Goal: Complete application form

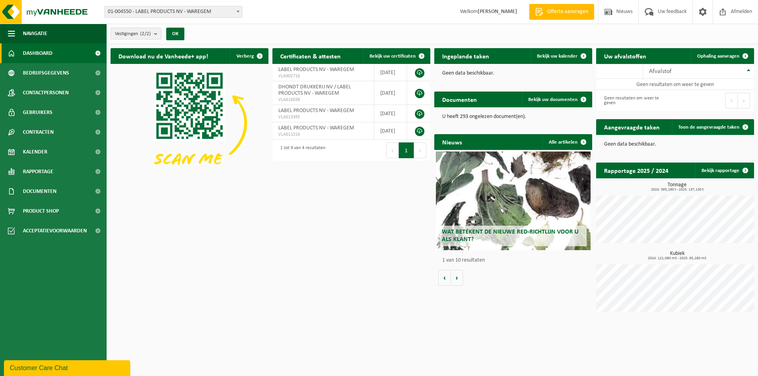
click at [470, 233] on span "Wat betekent de nieuwe RED-richtlijn voor u als klant?" at bounding box center [510, 236] width 137 height 14
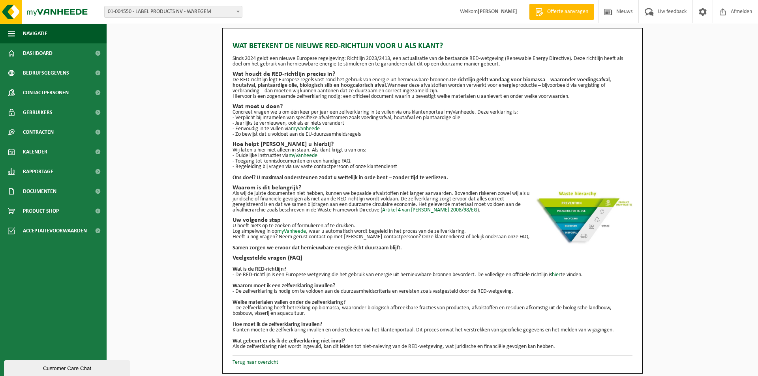
click at [299, 232] on link "myVanheede" at bounding box center [291, 232] width 29 height 6
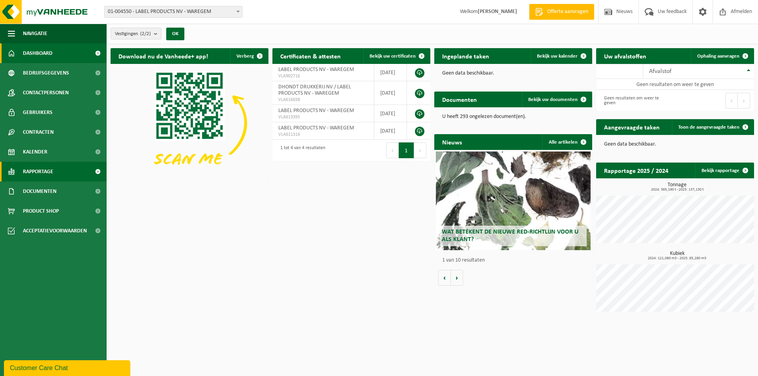
click at [51, 174] on span "Rapportage" at bounding box center [38, 172] width 30 height 20
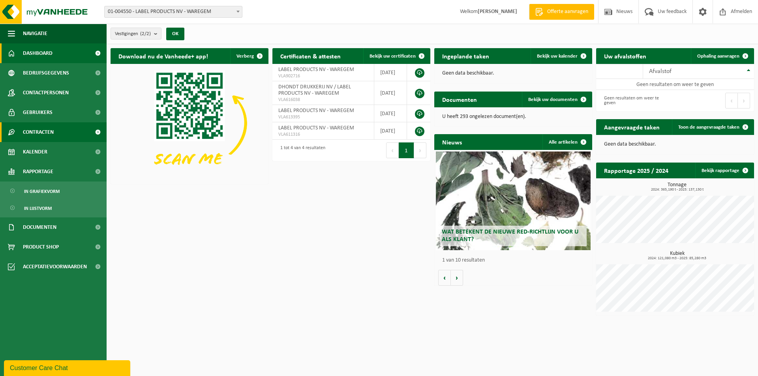
click at [51, 129] on span "Contracten" at bounding box center [38, 132] width 31 height 20
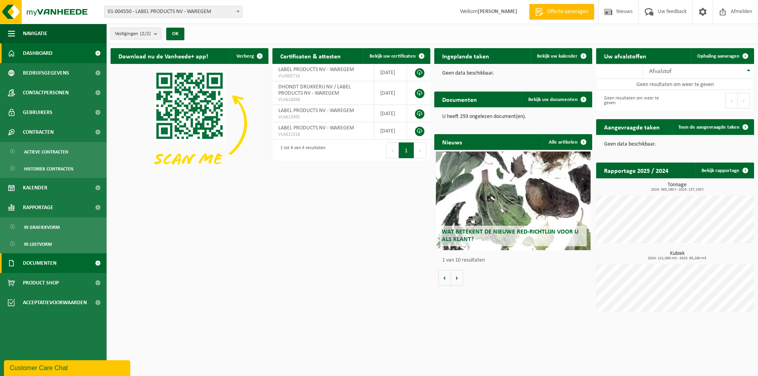
click at [52, 266] on span "Documenten" at bounding box center [40, 263] width 34 height 20
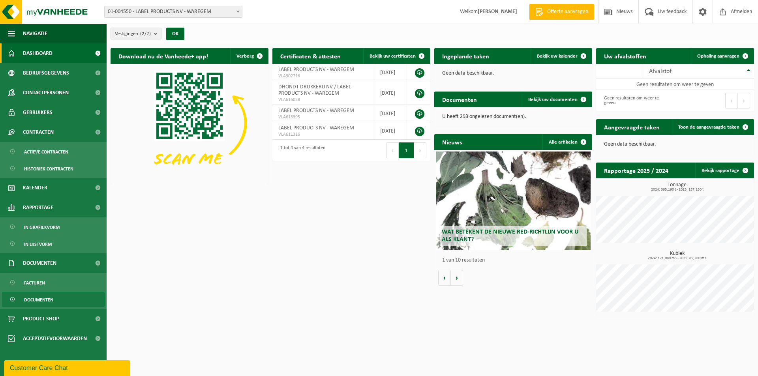
click at [49, 300] on span "Documenten" at bounding box center [38, 300] width 29 height 15
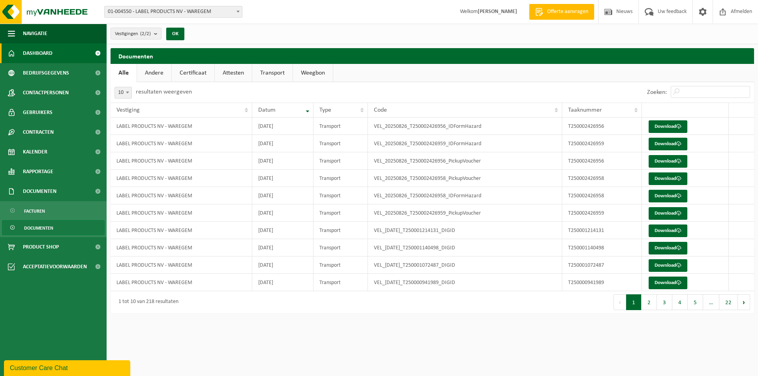
click at [41, 52] on span "Dashboard" at bounding box center [38, 53] width 30 height 20
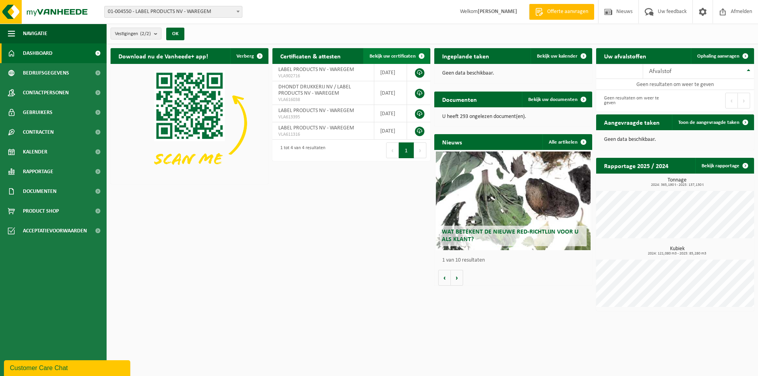
click at [392, 56] on span "Bekijk uw certificaten" at bounding box center [393, 56] width 46 height 5
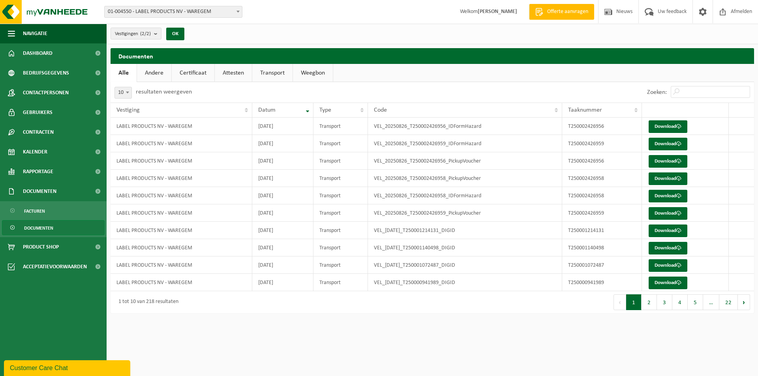
click at [158, 73] on link "Andere" at bounding box center [154, 73] width 34 height 18
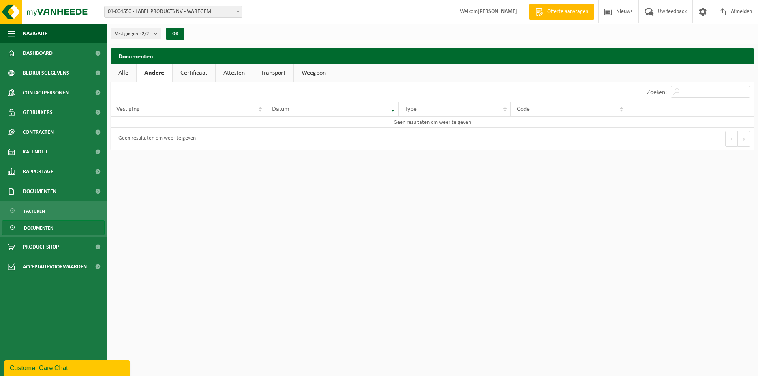
click at [192, 72] on link "Certificaat" at bounding box center [194, 73] width 43 height 18
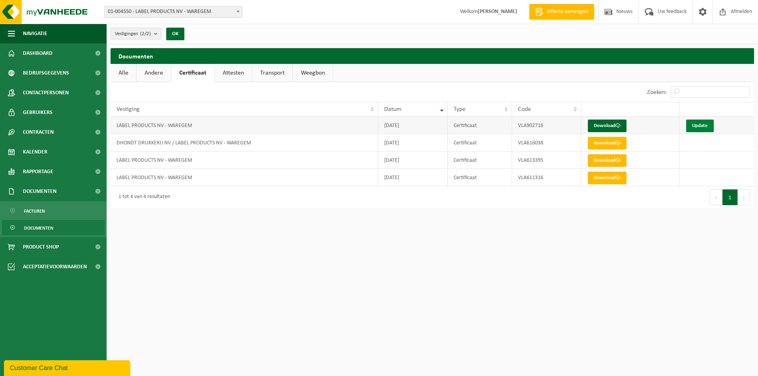
click at [704, 126] on link "Update" at bounding box center [700, 126] width 28 height 13
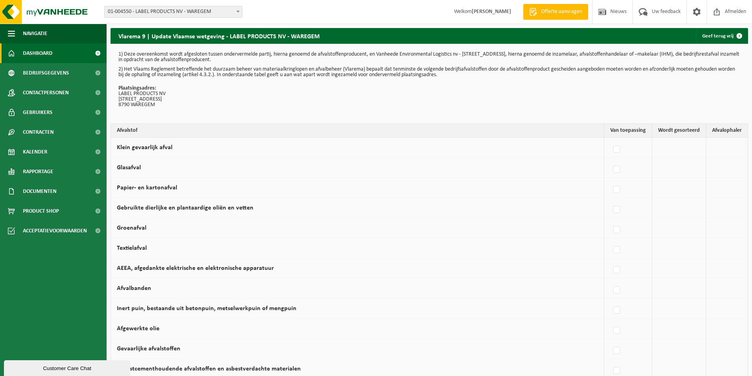
click at [40, 54] on span "Dashboard" at bounding box center [38, 53] width 30 height 20
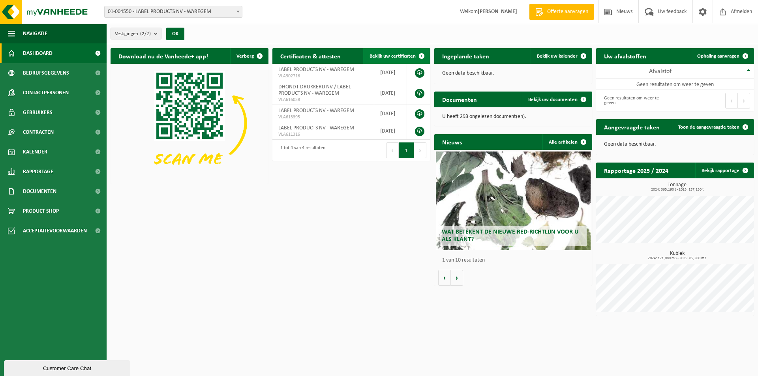
click at [395, 56] on span "Bekijk uw certificaten" at bounding box center [393, 56] width 46 height 5
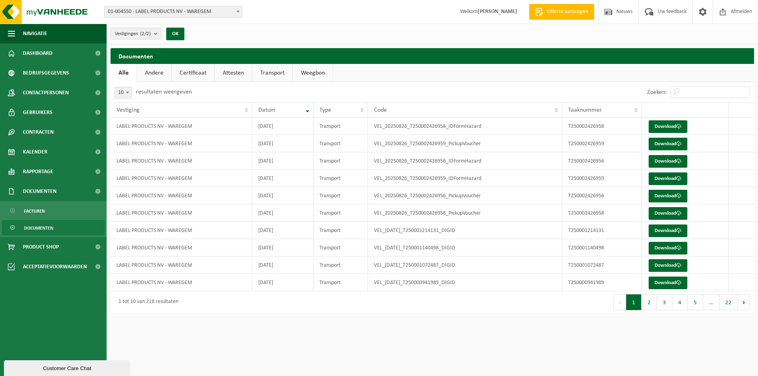
click at [235, 73] on link "Attesten" at bounding box center [233, 73] width 37 height 18
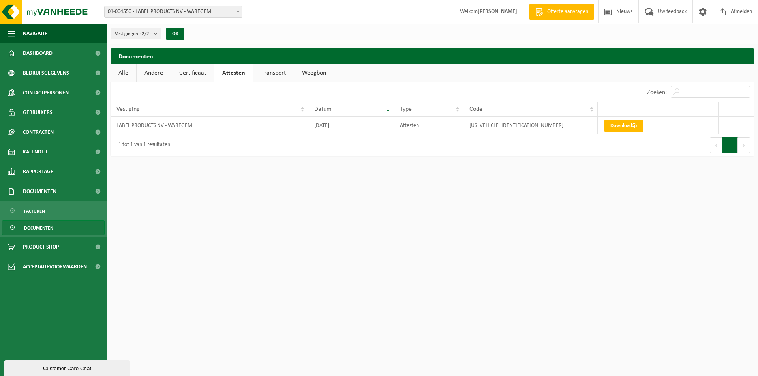
click at [199, 73] on link "Certificaat" at bounding box center [192, 73] width 43 height 18
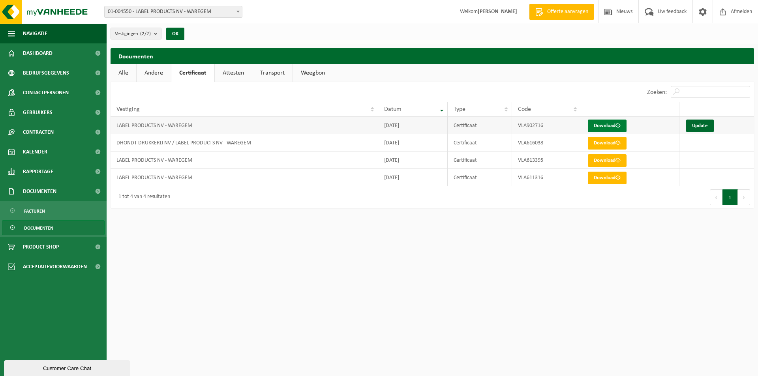
click at [599, 126] on link "Download" at bounding box center [607, 126] width 39 height 13
click at [697, 125] on link "Update" at bounding box center [700, 126] width 28 height 13
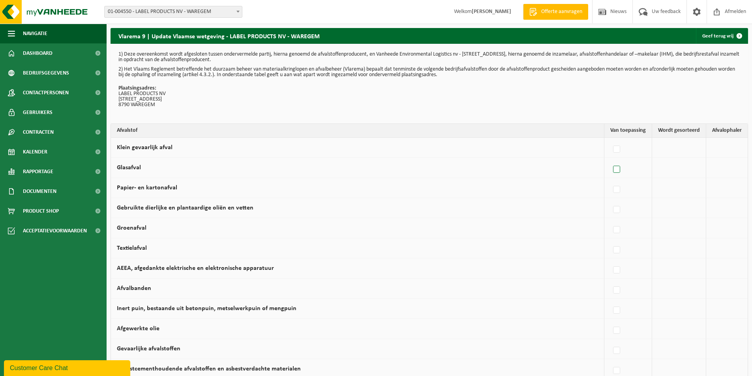
click at [618, 168] on label at bounding box center [617, 170] width 11 height 12
click at [610, 160] on input "Glasafval" at bounding box center [610, 159] width 0 height 0
checkbox input "true"
click at [549, 188] on label at bounding box center [547, 190] width 11 height 12
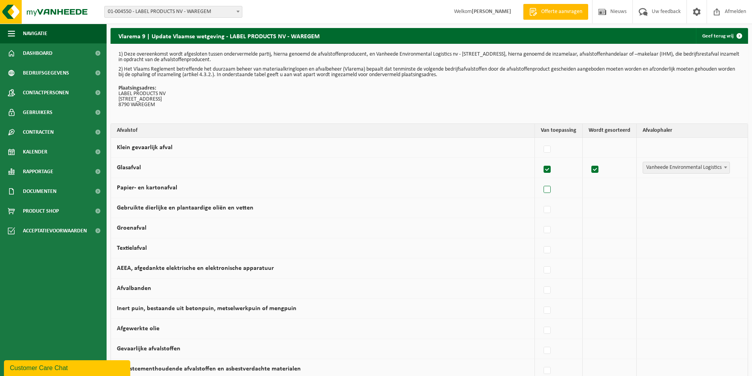
click at [541, 180] on input "Papier- en kartonafval" at bounding box center [540, 180] width 0 height 0
checkbox input "true"
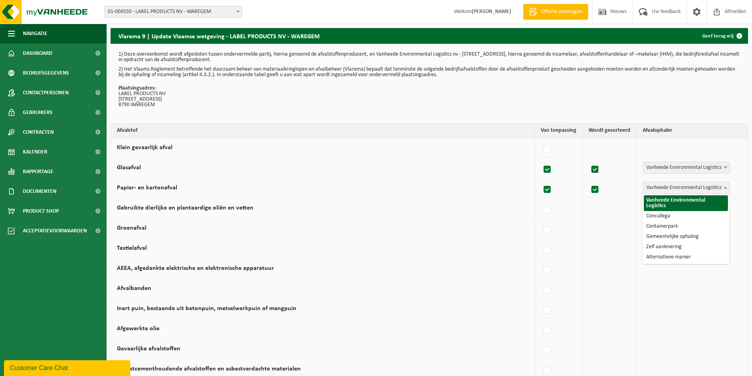
click at [675, 189] on span "Vanheede Environmental Logistics" at bounding box center [686, 187] width 86 height 11
select select "Concullega"
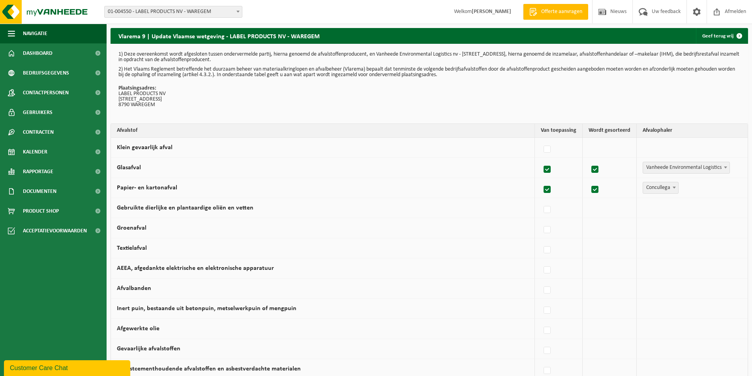
drag, startPoint x: 549, startPoint y: 210, endPoint x: 587, endPoint y: 210, distance: 38.7
click at [550, 210] on label at bounding box center [547, 210] width 11 height 12
click at [541, 200] on input "Gebruikte dierlijke en plantaardige oliën en vetten" at bounding box center [540, 200] width 0 height 0
checkbox input "true"
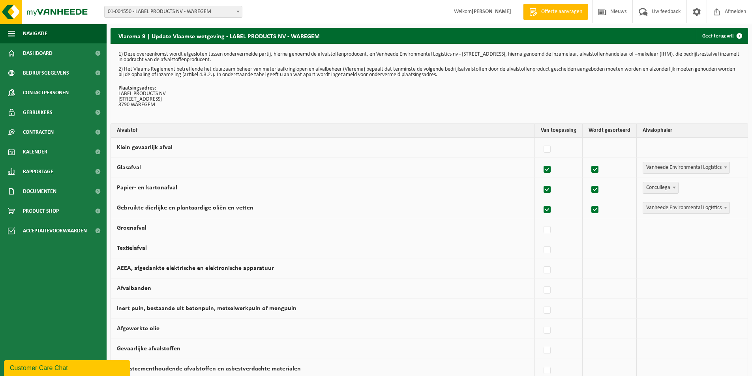
click at [672, 209] on span "Vanheede Environmental Logistics" at bounding box center [686, 208] width 86 height 11
select select "Concullega"
click at [546, 270] on label at bounding box center [547, 271] width 11 height 12
click at [541, 261] on input "AEEA, afgedankte elektrische en elektronische apparatuur" at bounding box center [540, 260] width 0 height 0
checkbox input "true"
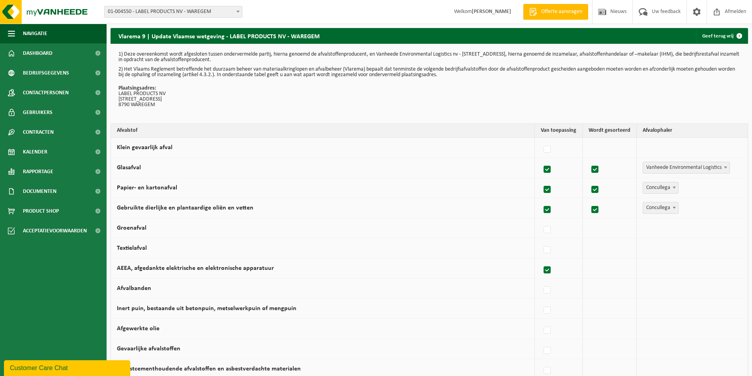
checkbox input "true"
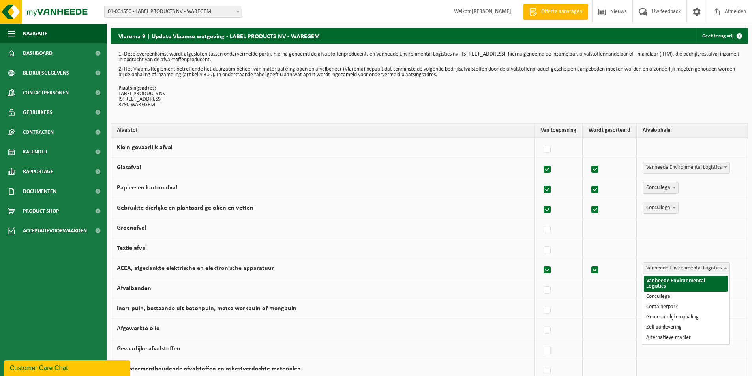
click at [683, 270] on span "Vanheede Environmental Logistics" at bounding box center [686, 268] width 86 height 11
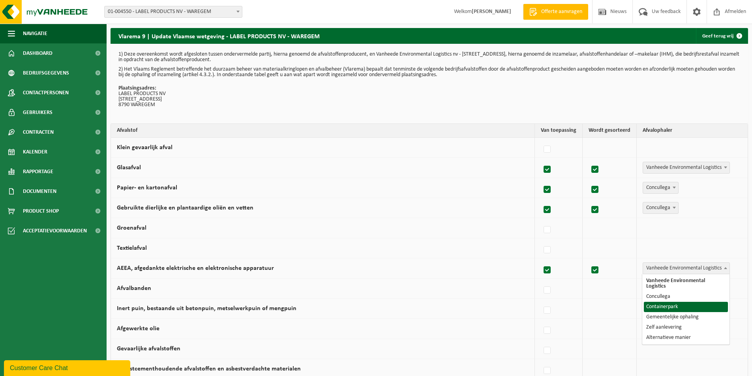
select select "Containerpark"
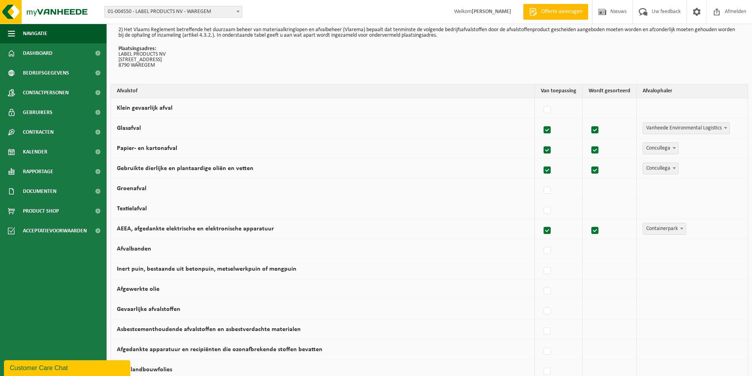
scroll to position [118, 0]
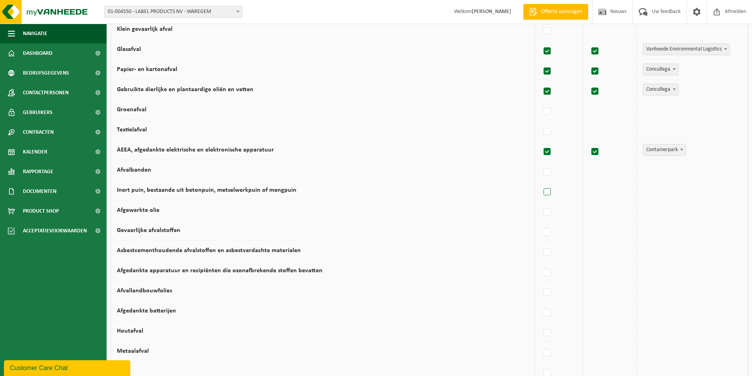
click at [549, 192] on label at bounding box center [547, 192] width 11 height 12
click at [541, 182] on input "Inert puin, bestaande uit betonpuin, metselwerkpuin of mengpuin" at bounding box center [540, 182] width 0 height 0
checkbox input "true"
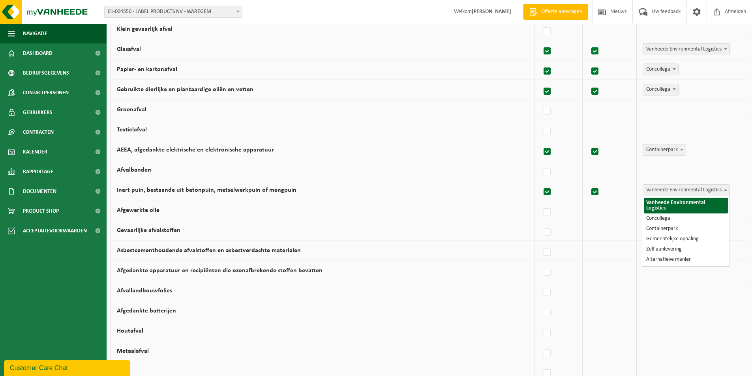
click at [668, 190] on span "Vanheede Environmental Logistics" at bounding box center [686, 190] width 86 height 11
select select "Concullega"
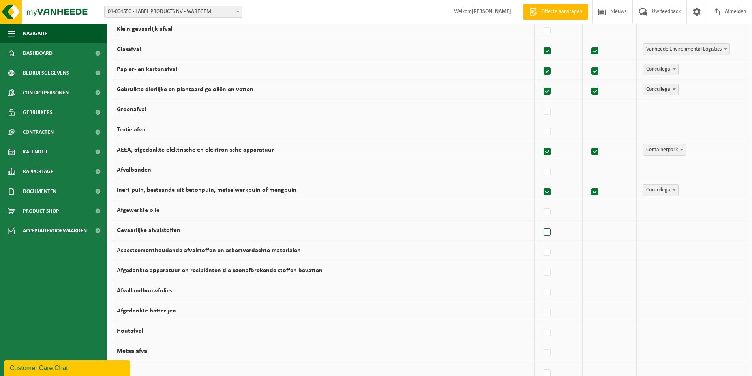
click at [547, 231] on label at bounding box center [547, 233] width 11 height 12
click at [541, 223] on input "Gevaarlijke afvalstoffen" at bounding box center [540, 222] width 0 height 0
checkbox input "true"
click at [694, 221] on td "Vanheede Environmental Logistics Concullega Containerpark Gemeentelijke ophalin…" at bounding box center [692, 231] width 111 height 20
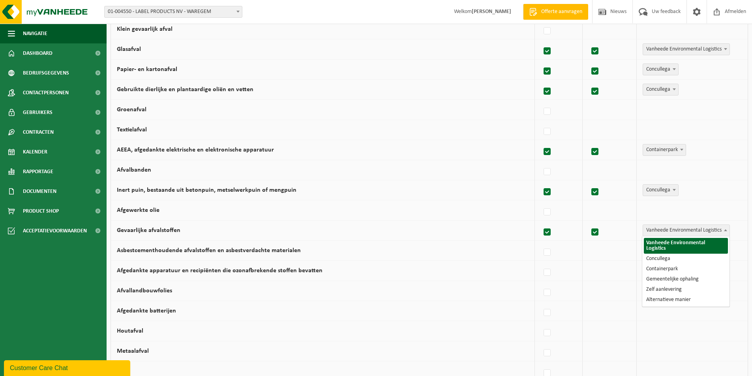
click at [696, 227] on span "Vanheede Environmental Logistics" at bounding box center [686, 230] width 86 height 11
select select "Concullega"
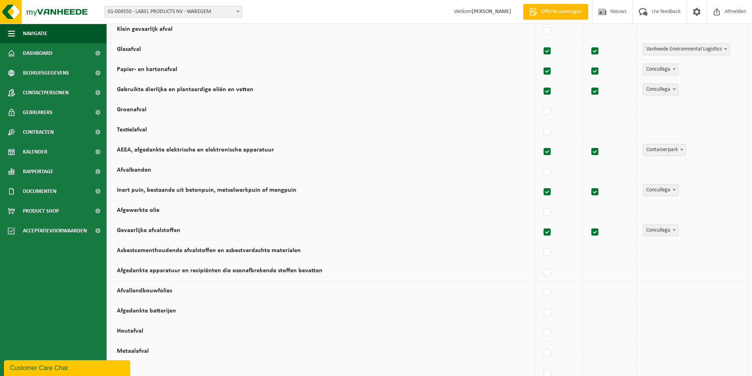
scroll to position [197, 0]
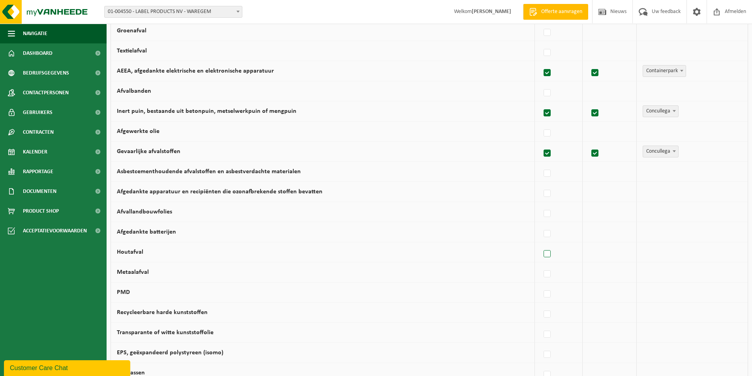
click at [548, 254] on label at bounding box center [547, 254] width 11 height 12
click at [541, 244] on input "Houtafval" at bounding box center [540, 244] width 0 height 0
checkbox input "true"
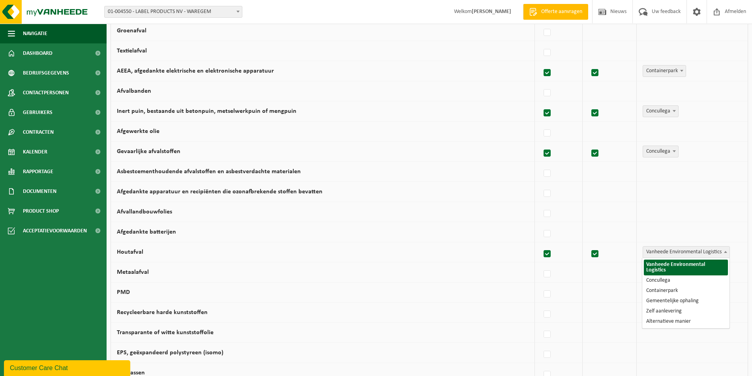
click at [679, 250] on span "Vanheede Environmental Logistics" at bounding box center [686, 252] width 86 height 11
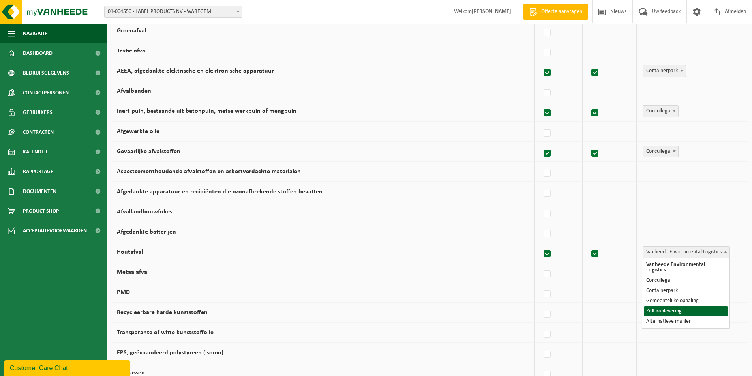
select select "Zelf aanlevering"
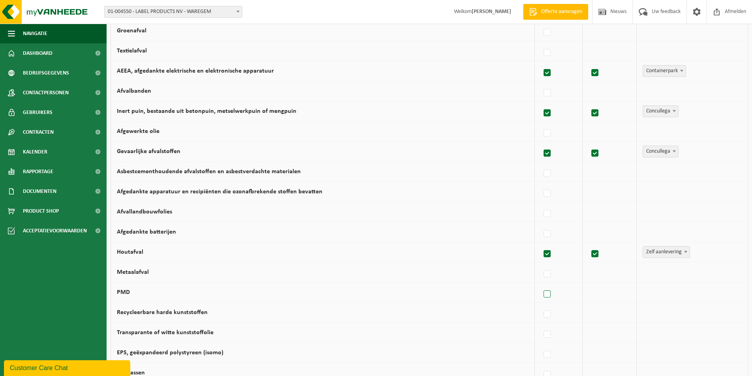
click at [547, 295] on label at bounding box center [547, 295] width 11 height 12
click at [541, 285] on input "PMD" at bounding box center [540, 284] width 0 height 0
checkbox input "true"
click at [550, 314] on label at bounding box center [547, 315] width 11 height 12
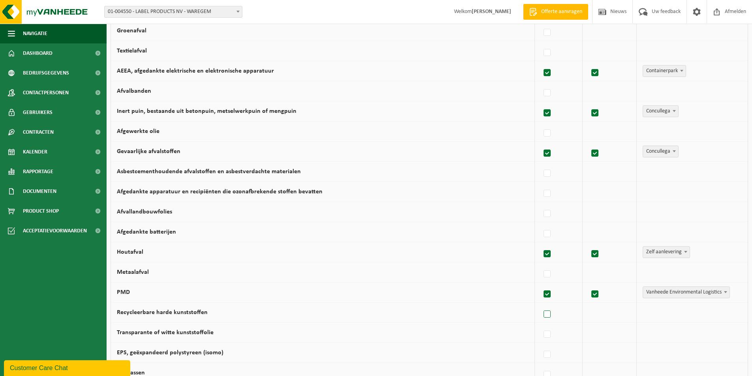
click at [541, 305] on input "Recycleerbare harde kunststoffen" at bounding box center [540, 304] width 0 height 0
checkbox input "true"
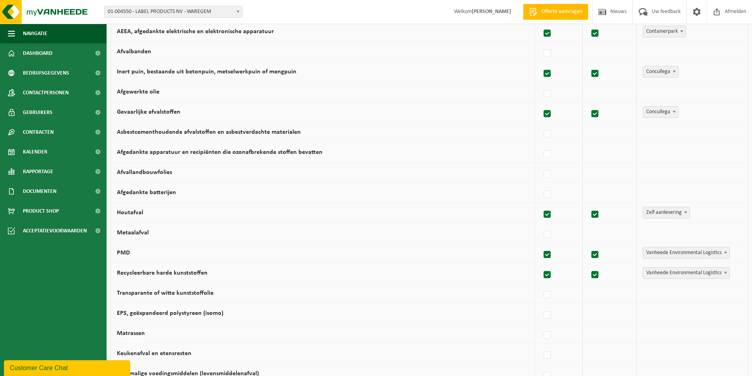
scroll to position [316, 0]
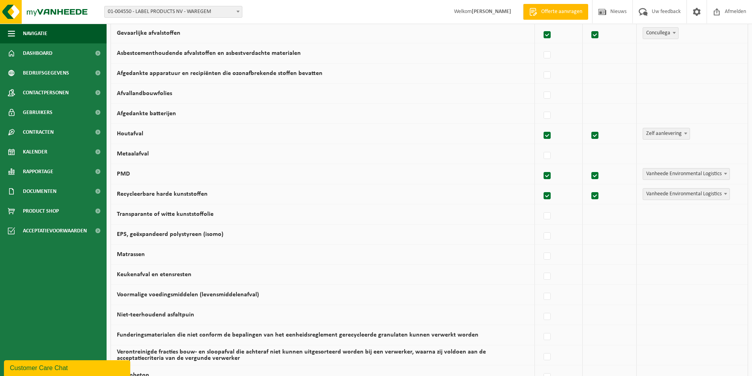
click at [664, 195] on span "Vanheede Environmental Logistics" at bounding box center [686, 194] width 86 height 11
select select "Concullega"
drag, startPoint x: 550, startPoint y: 217, endPoint x: 554, endPoint y: 219, distance: 4.8
click at [550, 217] on label at bounding box center [547, 216] width 11 height 12
click at [541, 206] on input "Transparante of witte kunststoffolie" at bounding box center [540, 206] width 0 height 0
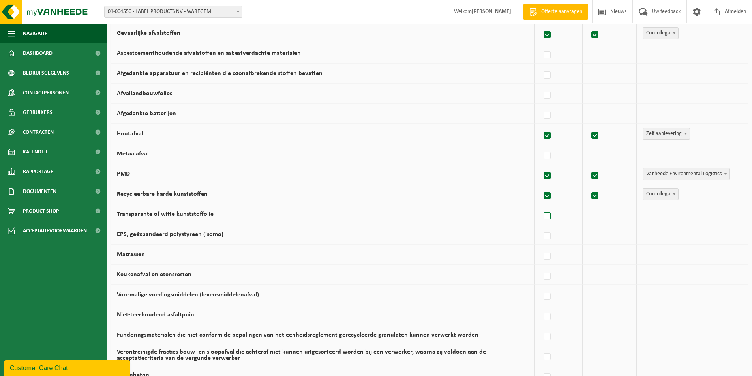
checkbox input "true"
click at [652, 214] on span "Vanheede Environmental Logistics" at bounding box center [686, 214] width 86 height 11
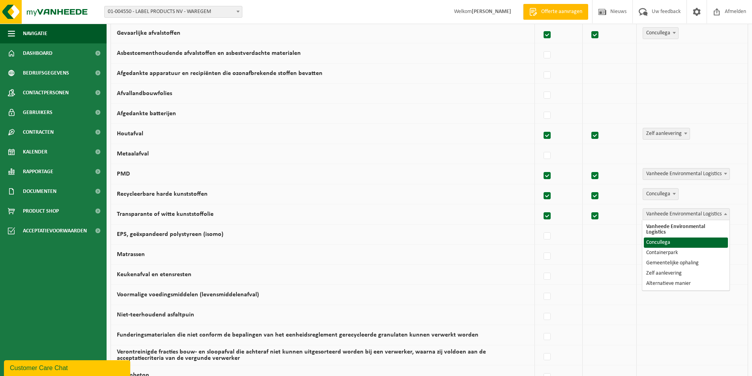
select select "Concullega"
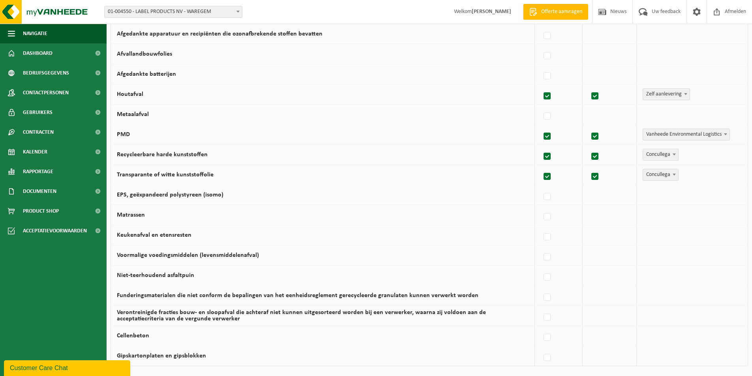
scroll to position [395, 0]
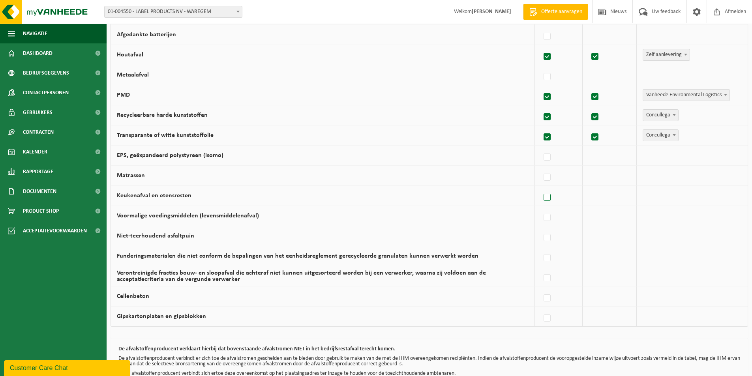
click at [548, 197] on label at bounding box center [547, 198] width 11 height 12
click at [541, 188] on input "Keukenafval en etensresten" at bounding box center [540, 188] width 0 height 0
checkbox input "true"
click at [549, 213] on label at bounding box center [547, 218] width 11 height 12
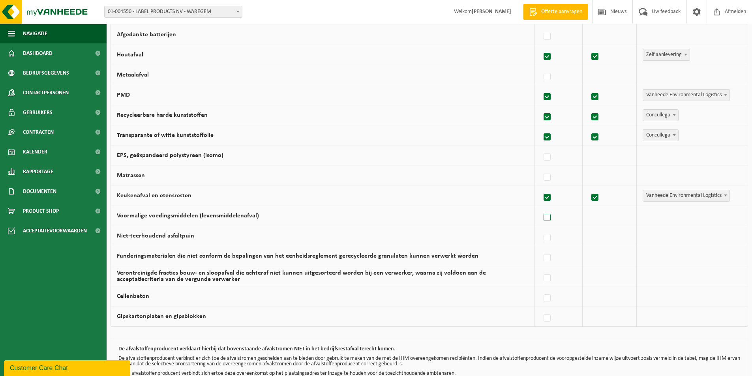
click at [541, 208] on input "Voormalige voedingsmiddelen (levensmiddelenafval)" at bounding box center [540, 208] width 0 height 0
checkbox input "true"
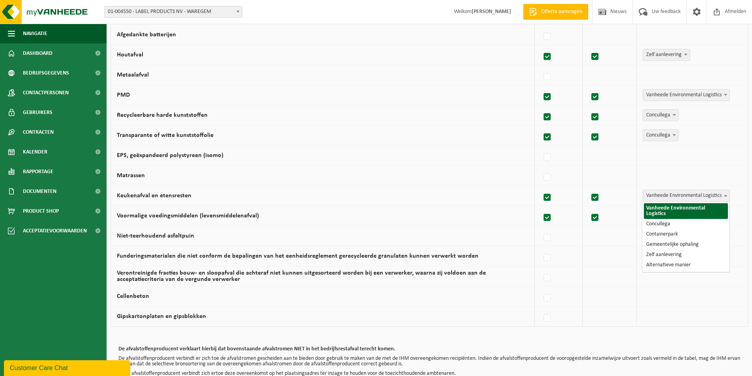
click at [668, 196] on span "Vanheede Environmental Logistics" at bounding box center [686, 195] width 86 height 11
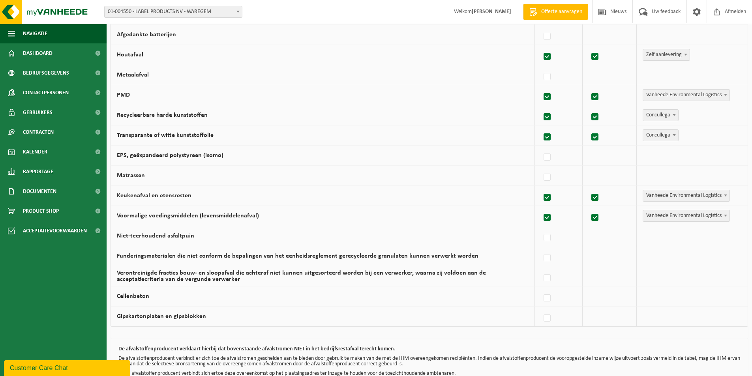
click at [668, 196] on span "Vanheede Environmental Logistics" at bounding box center [686, 195] width 86 height 11
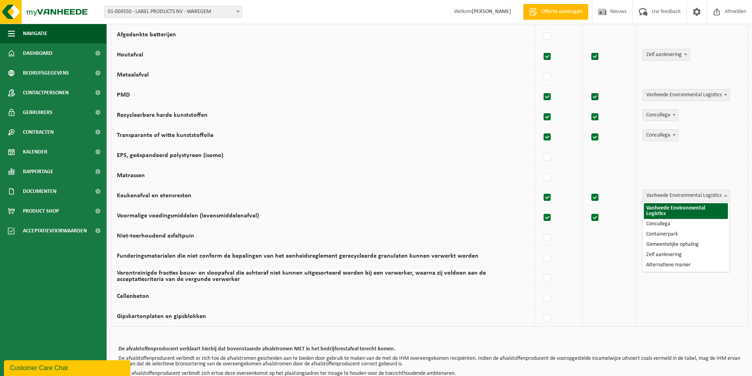
click at [668, 196] on span "Vanheede Environmental Logistics" at bounding box center [686, 195] width 86 height 11
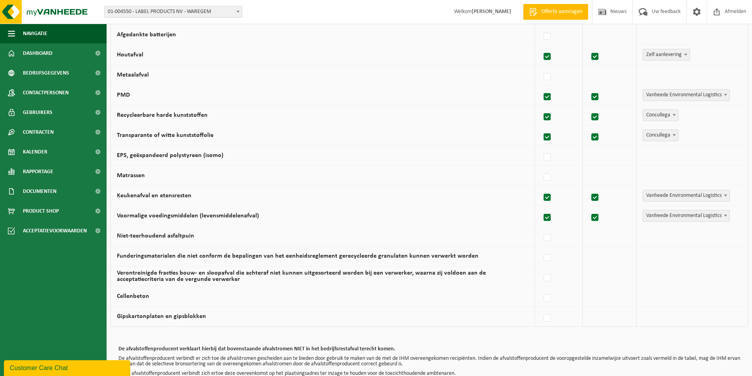
click at [597, 198] on label at bounding box center [595, 198] width 11 height 12
click at [589, 188] on input "checkbox" at bounding box center [588, 188] width 0 height 0
checkbox input "false"
click at [593, 216] on label at bounding box center [595, 218] width 11 height 12
click at [589, 208] on input "checkbox" at bounding box center [588, 208] width 0 height 0
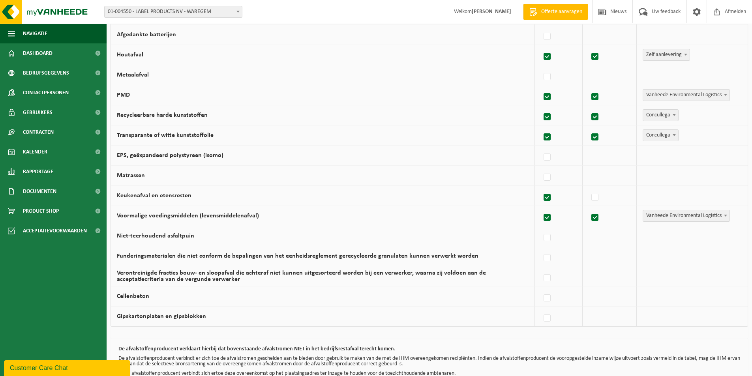
checkbox input "false"
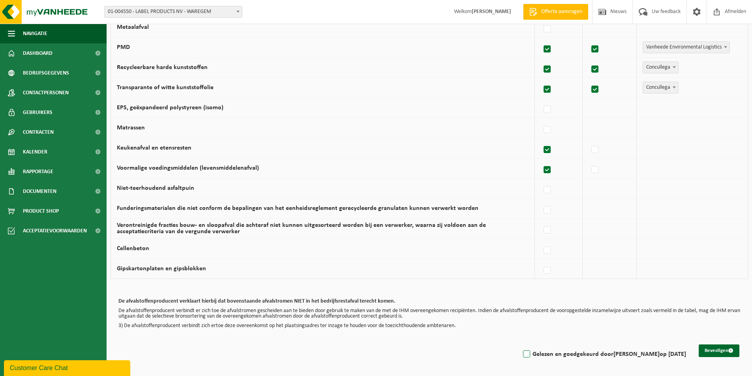
click at [522, 354] on label "Gelezen en goedgekeurd door VANESSA BRUYNEEL op 19/09/25" at bounding box center [604, 355] width 165 height 12
click at [520, 345] on input "Gelezen en goedgekeurd door VANESSA BRUYNEEL op 19/09/25" at bounding box center [520, 344] width 0 height 0
checkbox input "true"
click at [719, 351] on button "Bevestigen" at bounding box center [719, 351] width 41 height 13
